Goal: Register for event/course

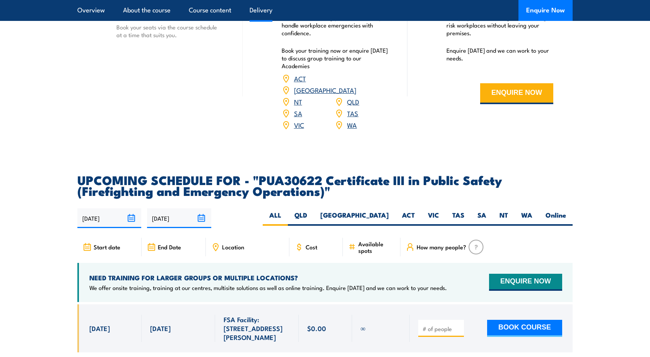
scroll to position [1331, 0]
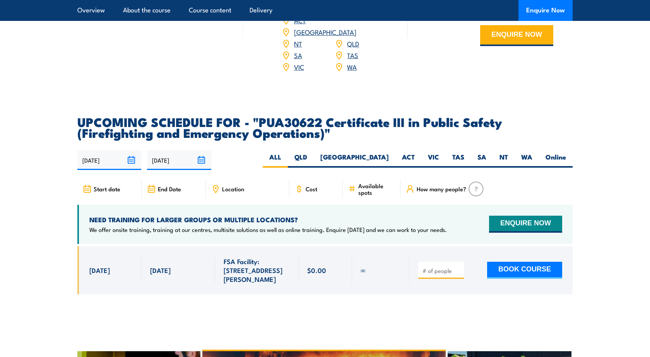
click at [524, 150] on div "11/08/2025 07/02/2026" at bounding box center [324, 160] width 495 height 20
click at [524, 153] on label "WA" at bounding box center [526, 159] width 24 height 15
click at [532, 153] on input "WA" at bounding box center [534, 154] width 5 height 5
radio input "true"
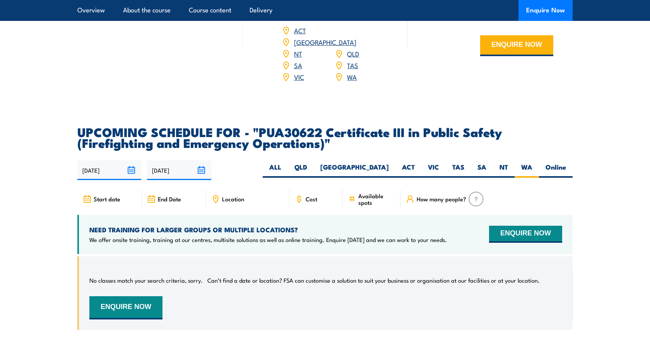
scroll to position [1318, 0]
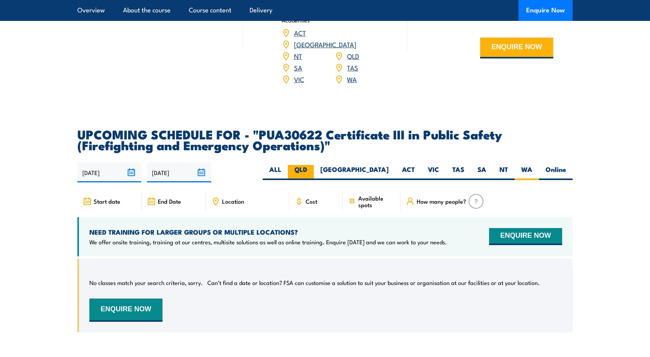
click at [314, 171] on label "QLD" at bounding box center [301, 172] width 26 height 15
click at [312, 170] on input "QLD" at bounding box center [309, 167] width 5 height 5
radio input "true"
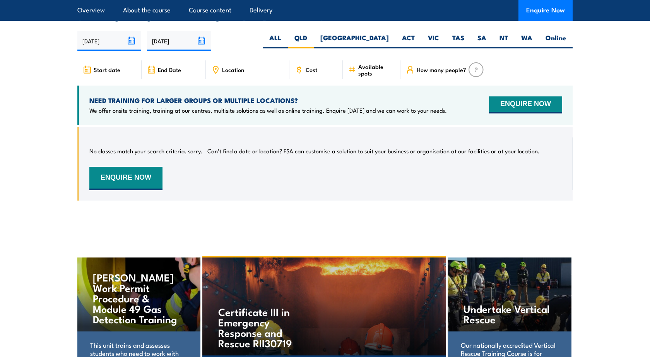
scroll to position [1452, 0]
